Goal: Book appointment/travel/reservation

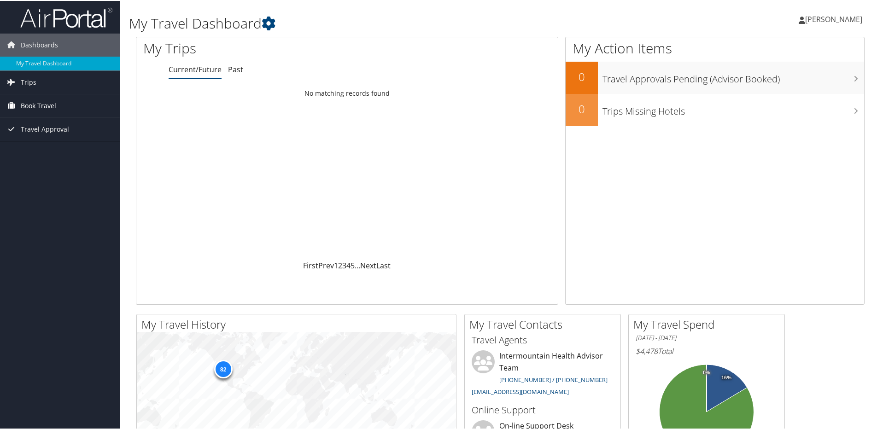
click at [33, 106] on span "Book Travel" at bounding box center [38, 104] width 35 height 23
click at [26, 104] on span "Book Travel" at bounding box center [38, 104] width 35 height 23
click at [32, 105] on span "Book Travel" at bounding box center [38, 104] width 35 height 23
click at [43, 151] on link "Book/Manage Online Trips" at bounding box center [60, 151] width 120 height 14
click at [30, 154] on link "Book/Manage Online Trips" at bounding box center [60, 151] width 120 height 14
